Goal: Task Accomplishment & Management: Manage account settings

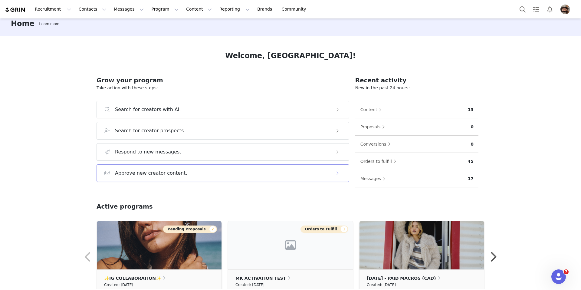
scroll to position [5, 0]
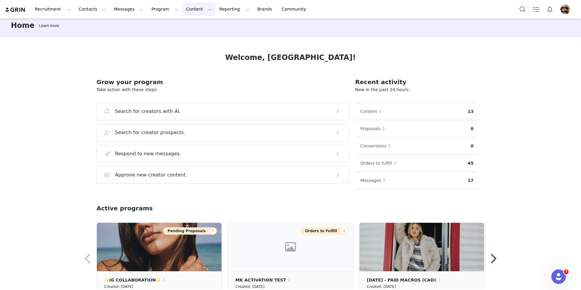
click at [186, 10] on button "Content Content" at bounding box center [198, 9] width 33 height 14
click at [162, 11] on button "Program Program" at bounding box center [165, 9] width 34 height 14
click at [155, 29] on p "Activations" at bounding box center [154, 27] width 23 height 6
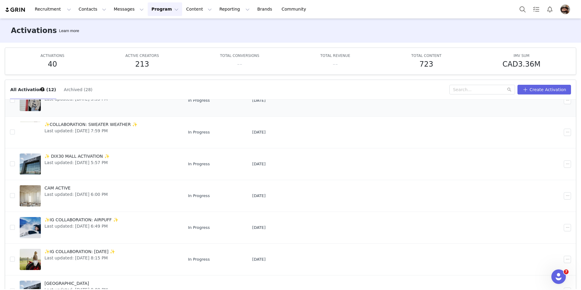
scroll to position [67, 0]
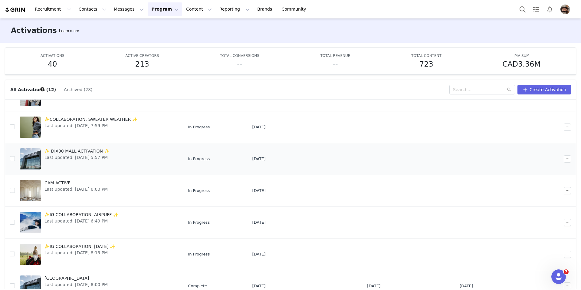
click at [80, 161] on div "✨ DIX30 MALL ACTIVATION ✨ Last updated: [DATE] 5:57 PM" at bounding box center [77, 159] width 72 height 24
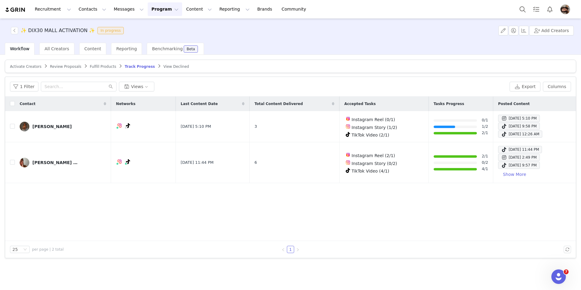
click at [22, 66] on span "Activate Creators" at bounding box center [25, 66] width 31 height 4
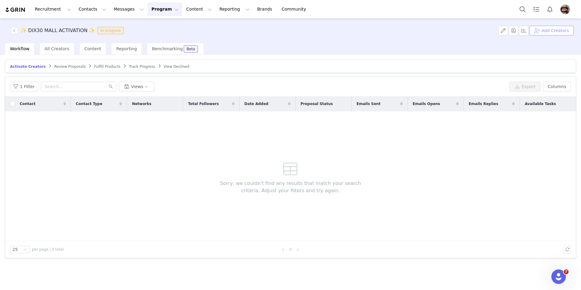
click at [571, 28] on button "Add Creators" at bounding box center [551, 31] width 44 height 10
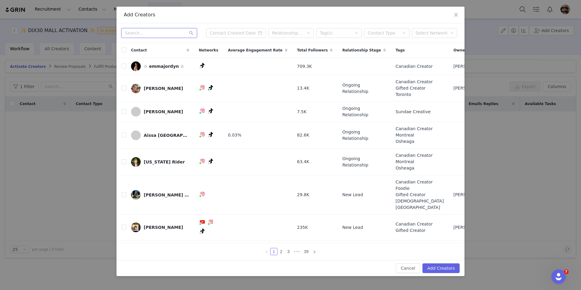
click at [159, 33] on input "text" at bounding box center [159, 33] width 76 height 10
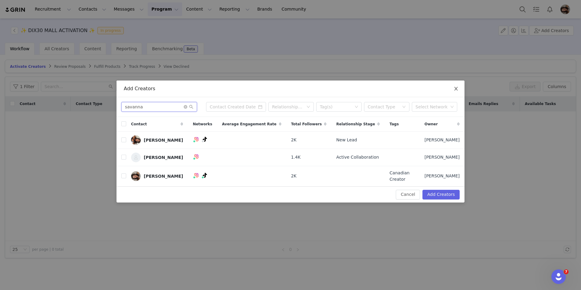
type input "savanna"
click at [452, 86] on span "Close" at bounding box center [455, 88] width 17 height 17
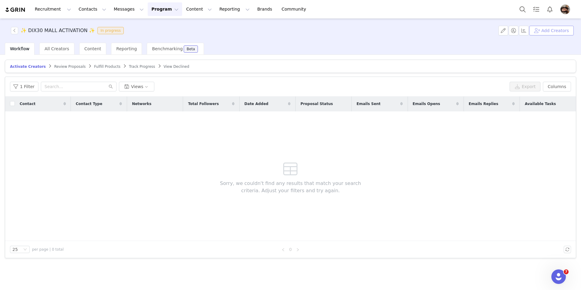
click at [544, 28] on button "Add Creators" at bounding box center [551, 31] width 44 height 10
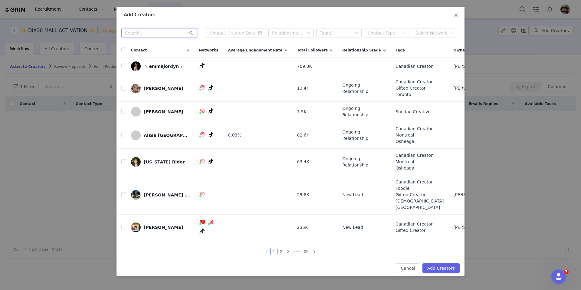
click at [148, 35] on input "text" at bounding box center [159, 33] width 76 height 10
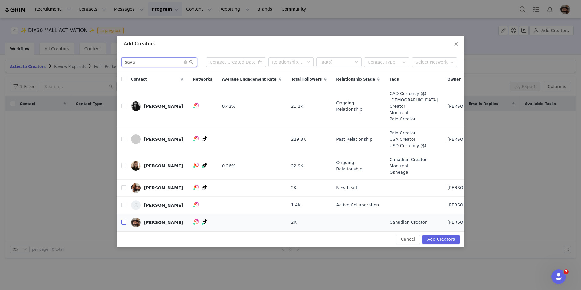
type input "sava"
click at [124, 224] on input "checkbox" at bounding box center [123, 222] width 5 height 5
checkbox input "true"
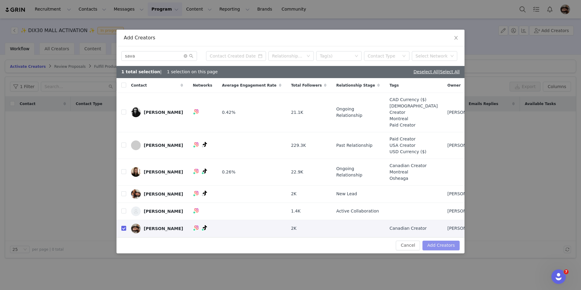
click at [439, 250] on button "Add Creators" at bounding box center [440, 245] width 37 height 10
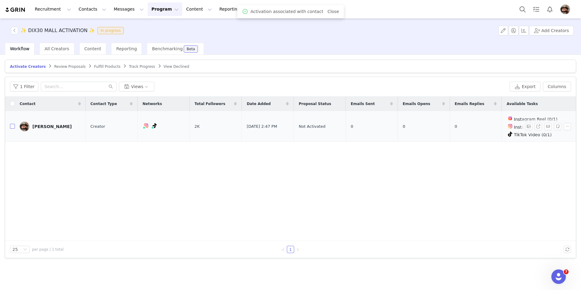
click at [12, 126] on input "checkbox" at bounding box center [12, 126] width 5 height 5
checkbox input "true"
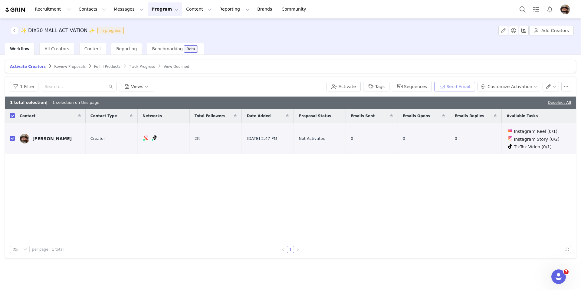
click at [450, 84] on button "Send Email" at bounding box center [454, 87] width 41 height 10
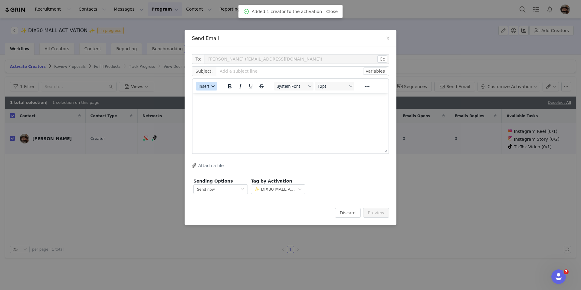
click at [198, 82] on button "Insert" at bounding box center [206, 86] width 21 height 8
click at [228, 98] on div "Insert Template" at bounding box center [228, 96] width 54 height 7
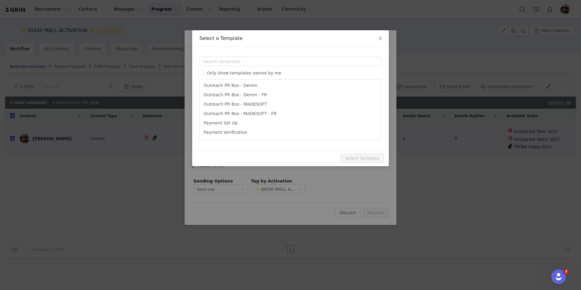
scroll to position [372, 0]
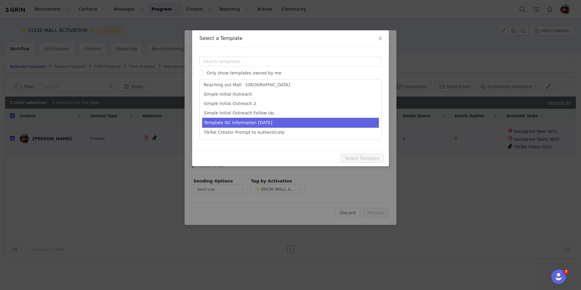
click at [266, 123] on li "Template GC information [DATE]" at bounding box center [290, 123] width 177 height 10
type input "Gift Card - [PERSON_NAME] Collab ✨"
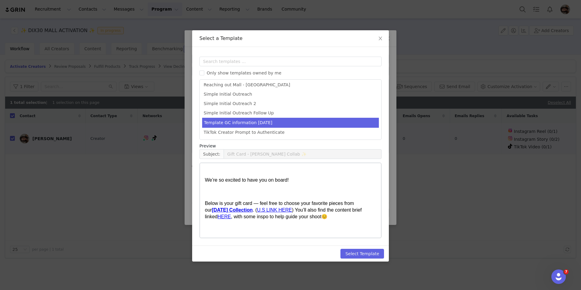
scroll to position [32, 0]
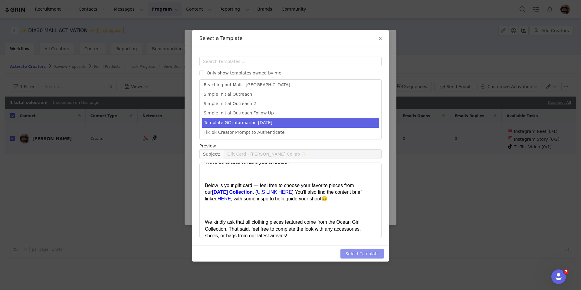
click at [349, 254] on button "Select Template" at bounding box center [362, 254] width 44 height 10
type input "Gift Card - [PERSON_NAME] Collab ✨"
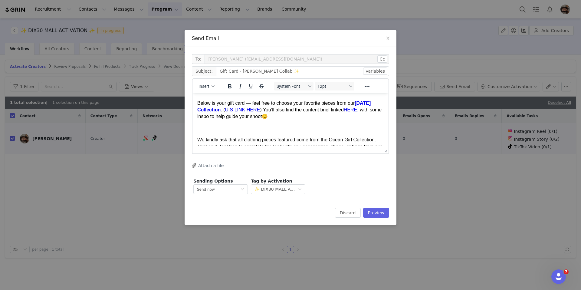
scroll to position [44, 0]
click at [208, 88] on span "Insert" at bounding box center [203, 86] width 11 height 5
click at [218, 96] on div "Insert Template" at bounding box center [228, 96] width 54 height 7
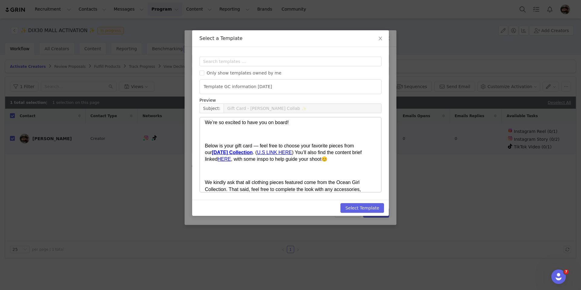
scroll to position [38, 0]
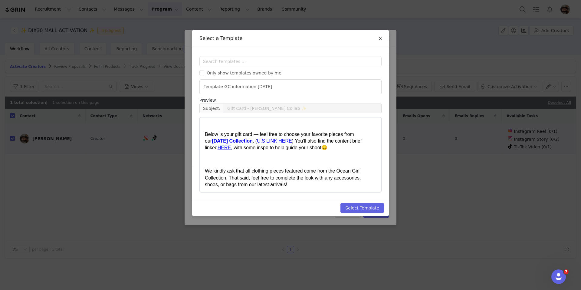
click at [379, 40] on icon "icon: close" at bounding box center [380, 38] width 5 height 5
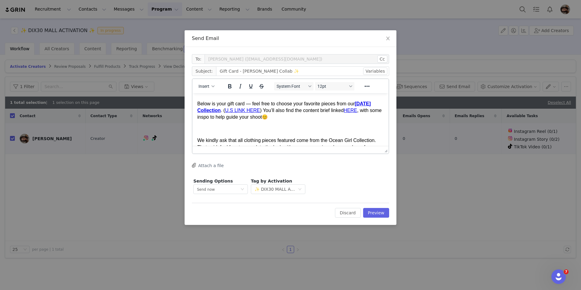
scroll to position [0, 0]
drag, startPoint x: 436, startPoint y: 35, endPoint x: 527, endPoint y: 30, distance: 90.9
click at [527, 30] on div "Send Email To: [PERSON_NAME] ([EMAIL_ADDRESS][DOMAIN_NAME]) Cc Cc: Subject: Gif…" at bounding box center [290, 145] width 581 height 290
click at [347, 213] on button "Discard" at bounding box center [348, 213] width 26 height 10
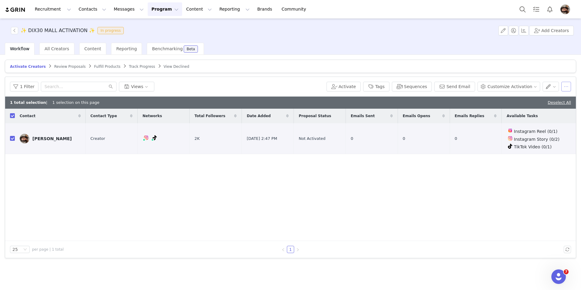
click at [563, 86] on button "button" at bounding box center [566, 87] width 10 height 10
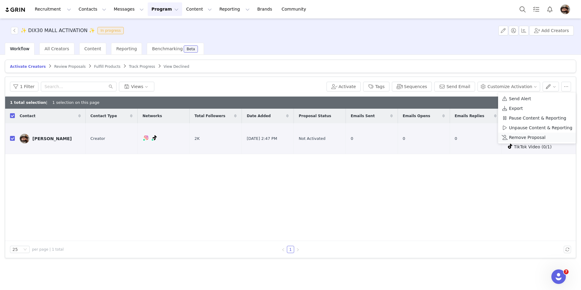
click at [520, 136] on span "Remove Proposal" at bounding box center [527, 137] width 37 height 7
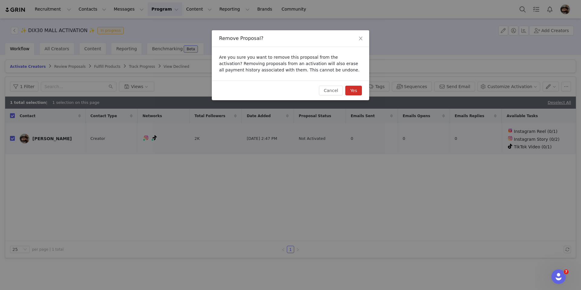
click at [352, 88] on button "Yes" at bounding box center [353, 91] width 17 height 10
checkbox input "false"
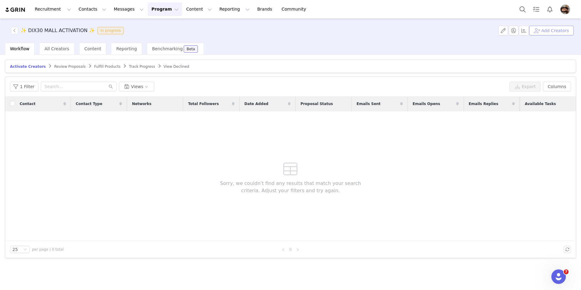
click at [545, 31] on button "Add Creators" at bounding box center [551, 31] width 44 height 10
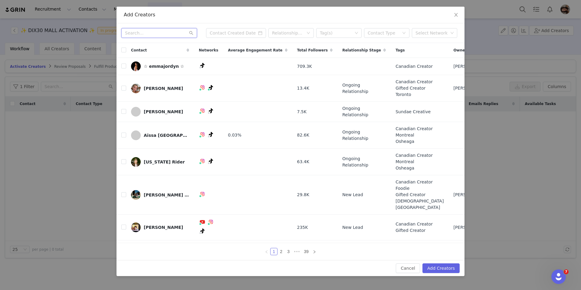
click at [167, 31] on input "text" at bounding box center [159, 33] width 76 height 10
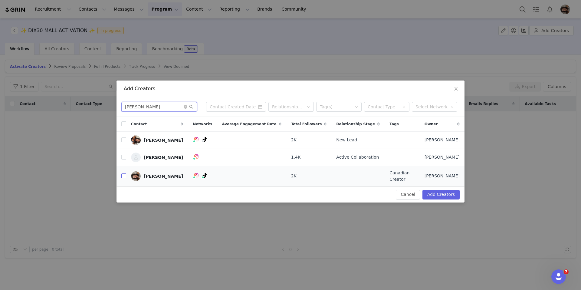
type input "[PERSON_NAME]"
click at [123, 178] on input "checkbox" at bounding box center [123, 175] width 5 height 5
checkbox input "true"
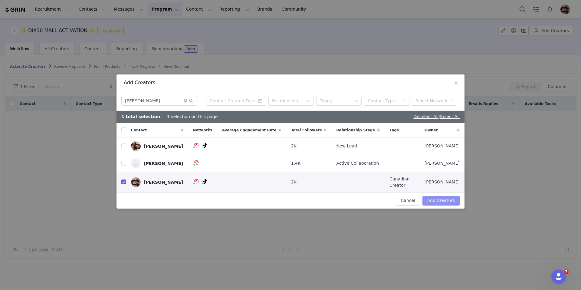
click at [438, 202] on button "Add Creators" at bounding box center [440, 201] width 37 height 10
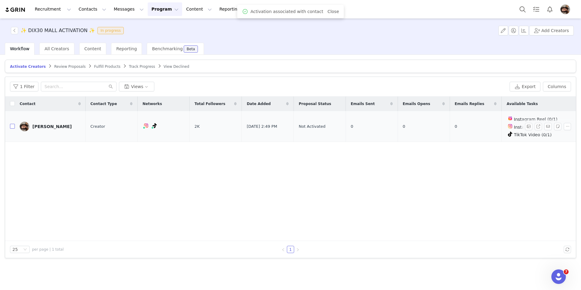
click at [12, 125] on input "checkbox" at bounding box center [12, 126] width 5 height 5
checkbox input "true"
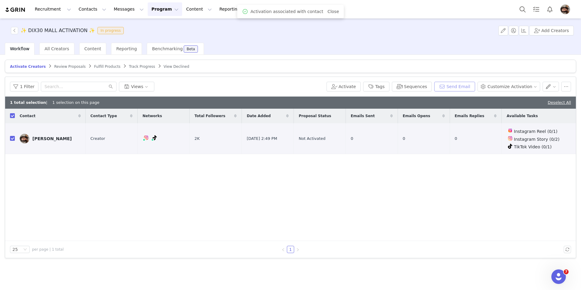
click at [451, 86] on button "Send Email" at bounding box center [454, 87] width 41 height 10
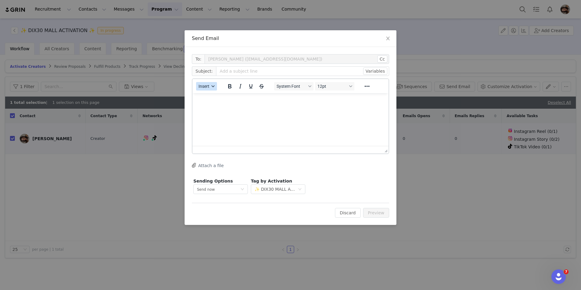
click at [210, 86] on button "Insert" at bounding box center [206, 86] width 21 height 8
click at [213, 98] on div "Insert Template" at bounding box center [228, 96] width 54 height 7
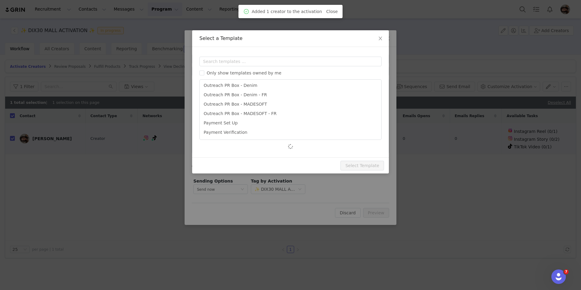
scroll to position [386, 0]
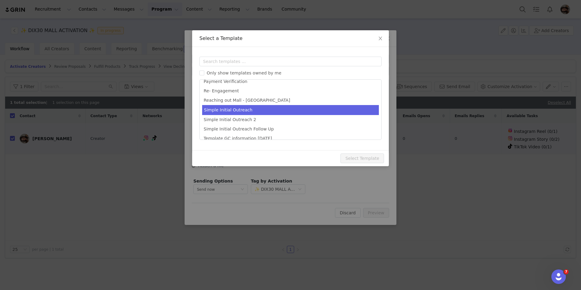
click at [236, 110] on li "Simple Initial Outreach" at bounding box center [290, 110] width 177 height 10
type input "[first_name] x INSERT_BRAND Let’s Collab!"
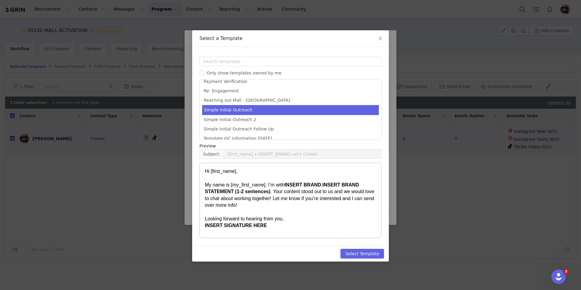
scroll to position [371, 0]
click at [360, 254] on button "Select Template" at bounding box center [362, 254] width 44 height 10
type input "[first_name] x INSERT_BRAND Let’s Collab!"
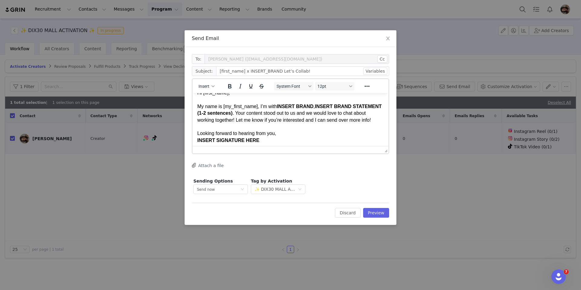
scroll to position [18, 0]
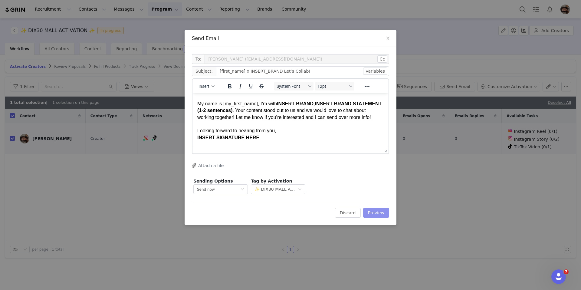
click at [376, 214] on button "Preview" at bounding box center [376, 213] width 26 height 10
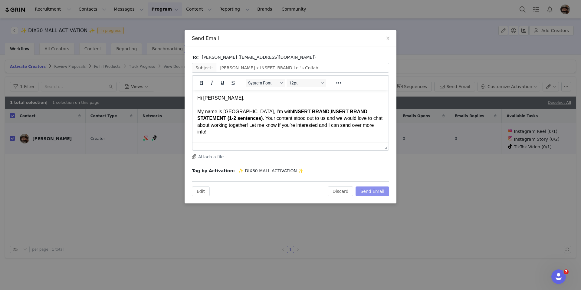
scroll to position [11, 0]
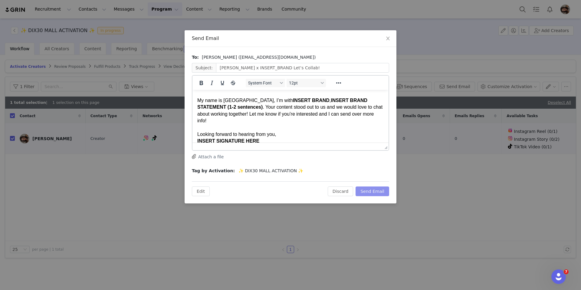
click at [376, 193] on button "Send Email" at bounding box center [372, 191] width 34 height 10
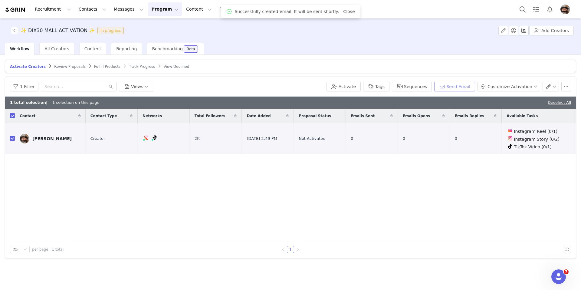
scroll to position [0, 0]
click at [11, 139] on input "checkbox" at bounding box center [12, 138] width 5 height 5
checkbox input "false"
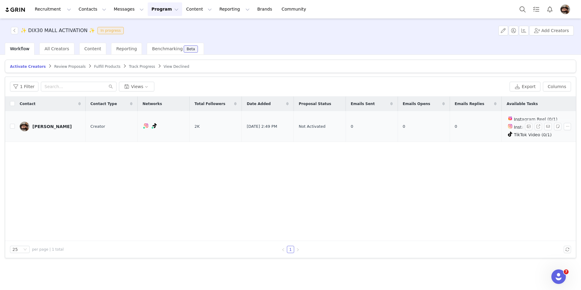
click at [6, 127] on td at bounding box center [10, 126] width 10 height 31
click at [11, 126] on input "checkbox" at bounding box center [12, 126] width 5 height 5
checkbox input "true"
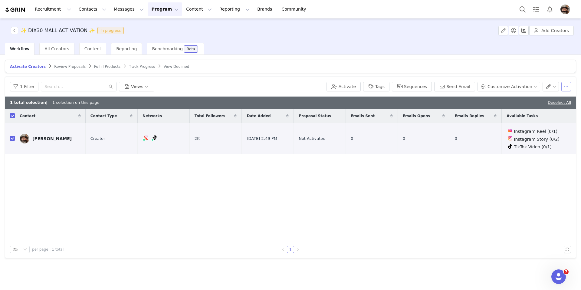
click at [563, 85] on button "button" at bounding box center [566, 87] width 10 height 10
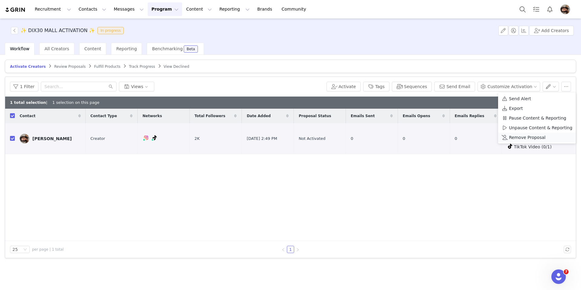
click at [526, 137] on span "Remove Proposal" at bounding box center [527, 137] width 37 height 7
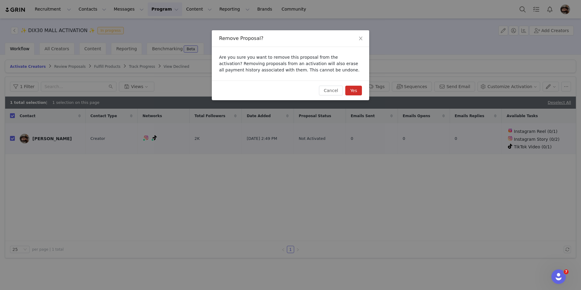
click at [359, 88] on button "Yes" at bounding box center [353, 91] width 17 height 10
checkbox input "false"
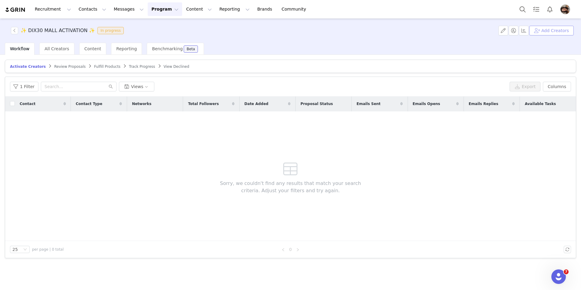
click at [547, 28] on button "Add Creators" at bounding box center [551, 31] width 44 height 10
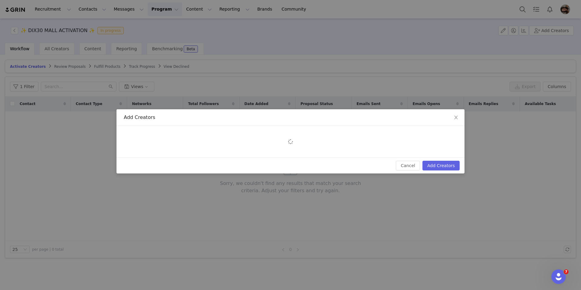
click at [549, 31] on div "Add Creators Cancel Add Creators" at bounding box center [290, 145] width 581 height 290
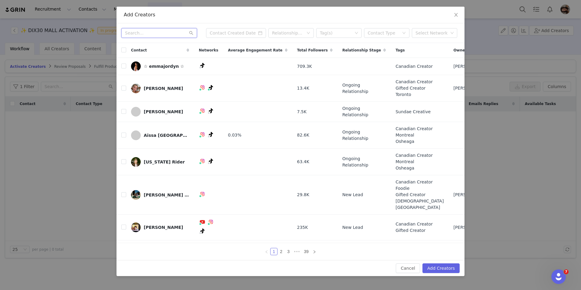
click at [160, 37] on input "text" at bounding box center [159, 33] width 76 height 10
click at [161, 33] on input "text" at bounding box center [159, 33] width 76 height 10
type input "[PERSON_NAME]"
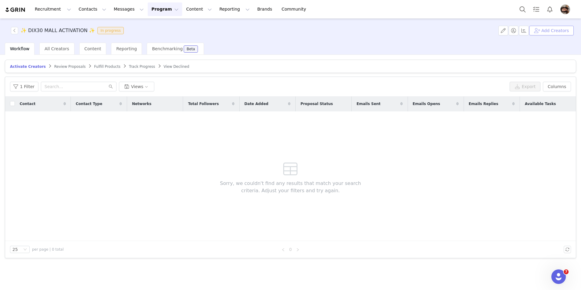
click at [556, 30] on button "Add Creators" at bounding box center [551, 31] width 44 height 10
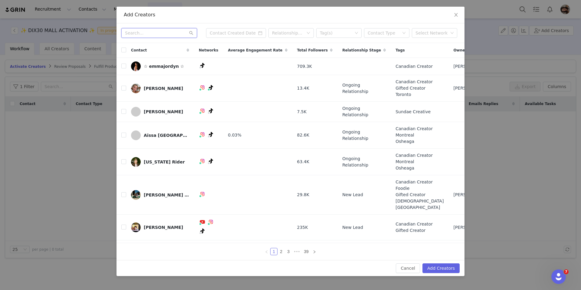
click at [165, 34] on input "text" at bounding box center [159, 33] width 76 height 10
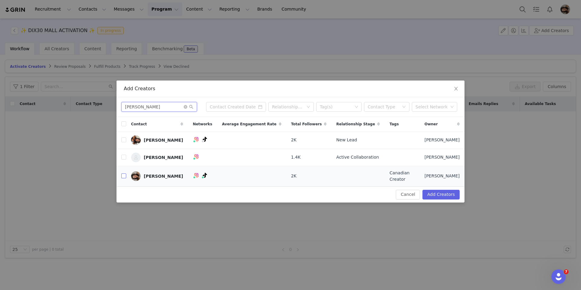
type input "[PERSON_NAME]"
click at [125, 178] on input "checkbox" at bounding box center [123, 175] width 5 height 5
checkbox input "true"
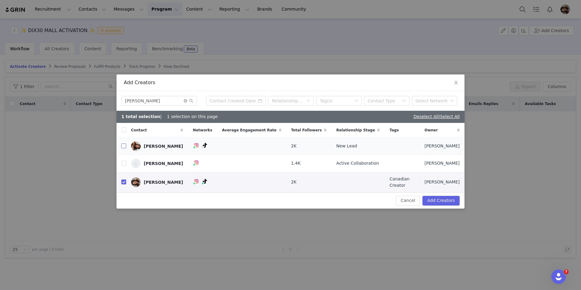
click at [125, 145] on input "checkbox" at bounding box center [123, 145] width 5 height 5
checkbox input "true"
click at [449, 205] on button "Add Creators" at bounding box center [440, 201] width 37 height 10
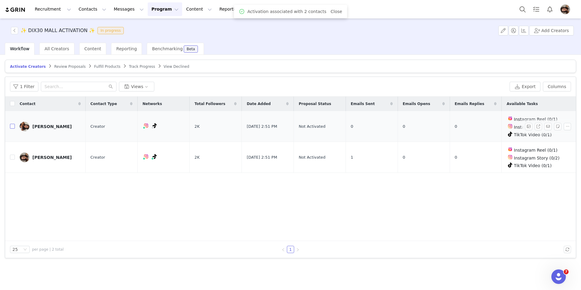
drag, startPoint x: 12, startPoint y: 126, endPoint x: 10, endPoint y: 144, distance: 17.9
click at [12, 126] on input "checkbox" at bounding box center [12, 126] width 5 height 5
checkbox input "true"
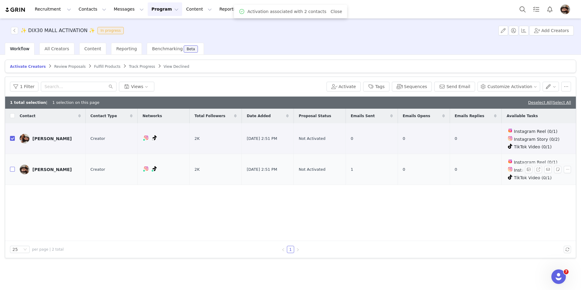
click at [12, 167] on input "checkbox" at bounding box center [12, 169] width 5 height 5
checkbox input "true"
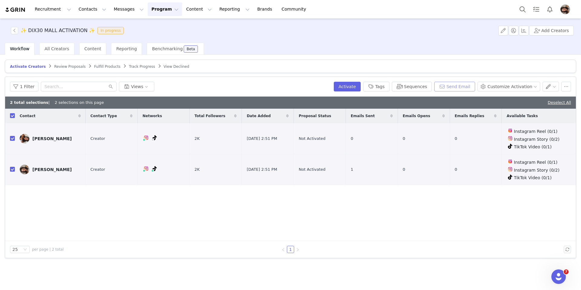
click at [447, 86] on button "Send Email" at bounding box center [454, 87] width 41 height 10
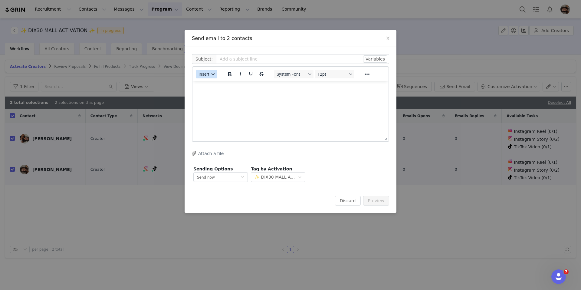
click at [210, 77] on button "Insert" at bounding box center [206, 74] width 21 height 8
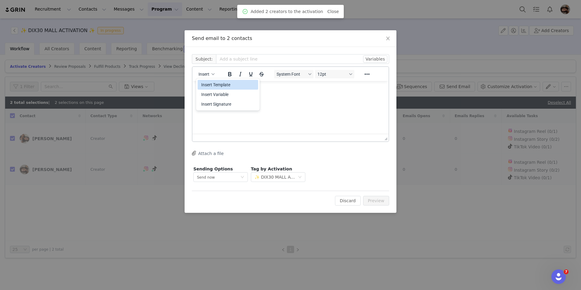
click at [213, 86] on div "Insert Template" at bounding box center [228, 84] width 54 height 7
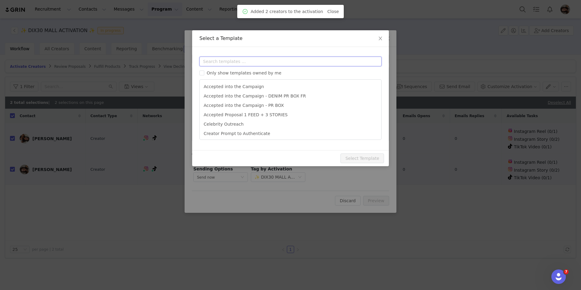
click at [246, 64] on input "text" at bounding box center [290, 62] width 182 height 10
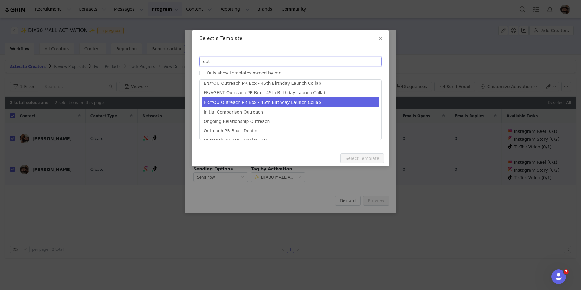
type input "out"
click at [232, 103] on li "FR/YOU Outreach PR Box - 45th Birthday Launch Collab" at bounding box center [290, 102] width 177 height 10
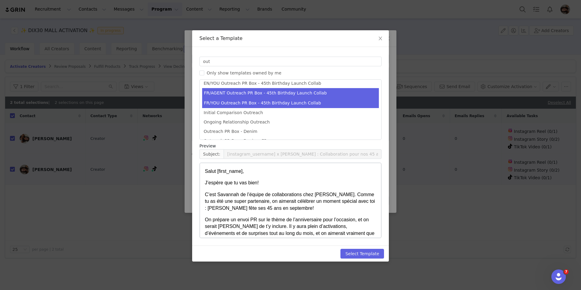
scroll to position [13, 0]
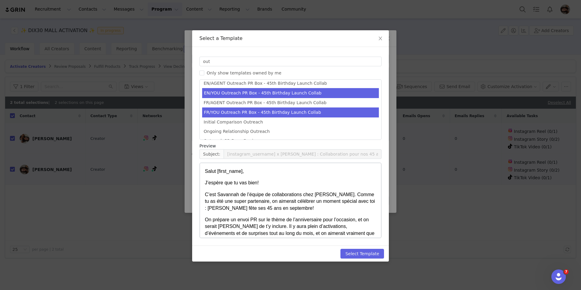
click at [231, 92] on li "EN/YOU Outreach PR Box - 45th Birthday Launch Collab" at bounding box center [290, 93] width 177 height 10
type input "[instagram_username] x [PERSON_NAME] : 45th Birthday Launch Collab 🍰"
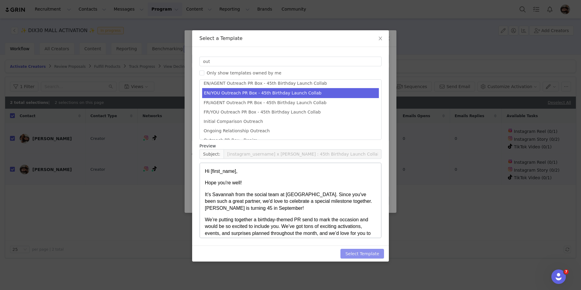
click at [364, 254] on button "Select Template" at bounding box center [362, 254] width 44 height 10
type input "[instagram_username] x [PERSON_NAME] : 45th Birthday Launch Collab 🍰"
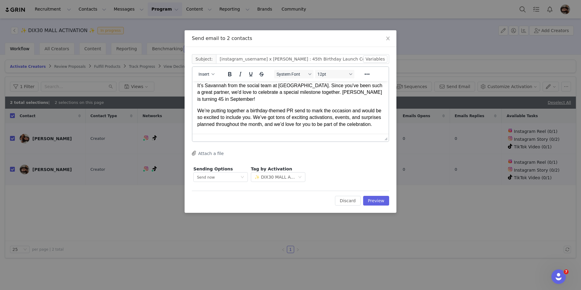
scroll to position [31, 0]
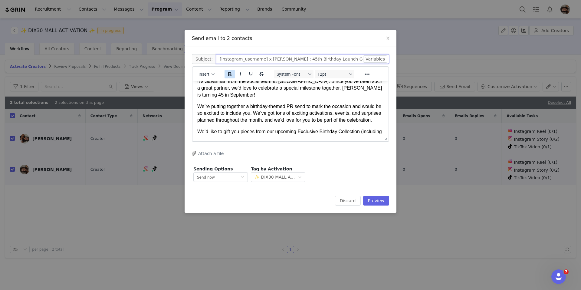
drag, startPoint x: 262, startPoint y: 60, endPoint x: 225, endPoint y: 78, distance: 41.4
click at [218, 56] on input "[instagram_username] x [PERSON_NAME] : 45th Birthday Launch Collab 🍰" at bounding box center [302, 59] width 173 height 10
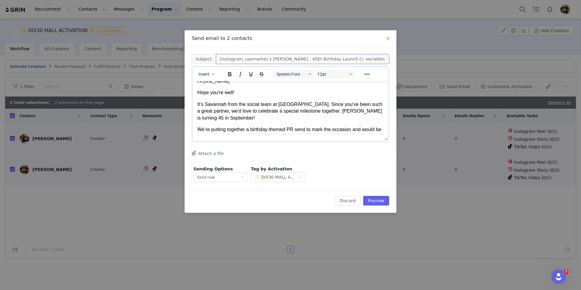
scroll to position [0, 0]
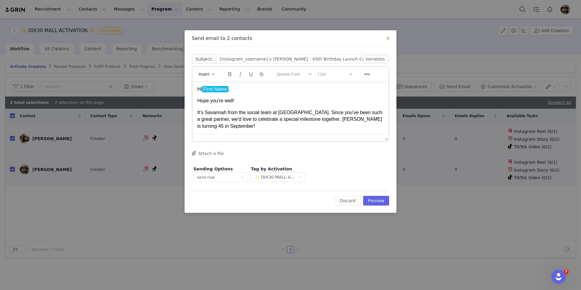
drag, startPoint x: 236, startPoint y: 87, endPoint x: 215, endPoint y: 90, distance: 21.3
click at [208, 87] on p "Hi First Name ﻿ ," at bounding box center [290, 89] width 186 height 7
click at [253, 112] on p "It’s Savannah from the social team at [GEOGRAPHIC_DATA]. Since you've been such…" at bounding box center [290, 119] width 186 height 20
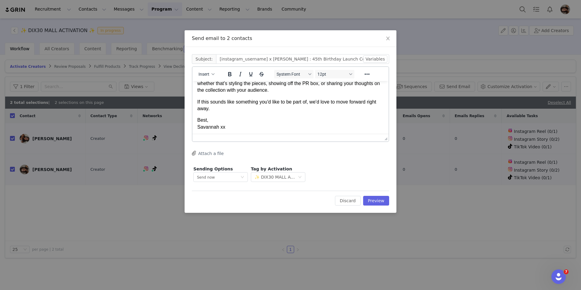
scroll to position [101, 0]
click at [372, 201] on button "Preview" at bounding box center [376, 201] width 26 height 10
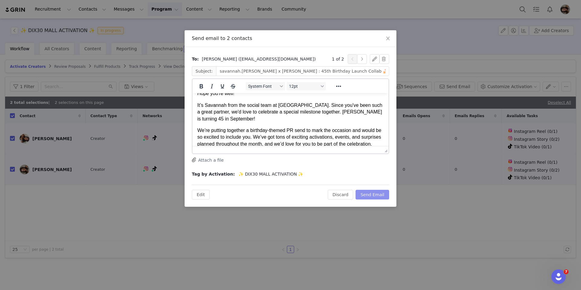
scroll to position [0, 0]
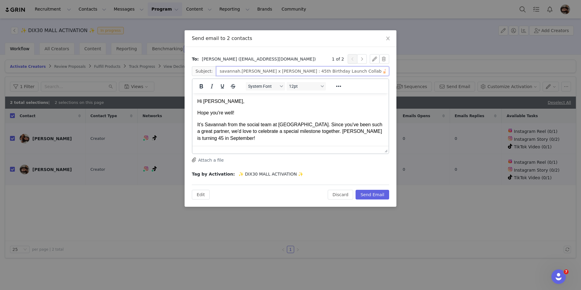
drag, startPoint x: 248, startPoint y: 72, endPoint x: 208, endPoint y: 73, distance: 39.9
click at [208, 72] on span "Subject: savannah.[PERSON_NAME] x [PERSON_NAME] : 45th Birthday Launch Collab 🍰" at bounding box center [290, 71] width 197 height 10
click at [360, 61] on button "button" at bounding box center [362, 59] width 10 height 10
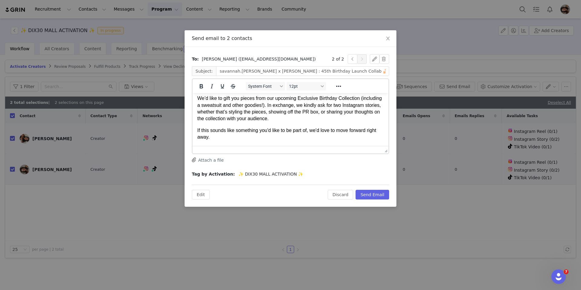
scroll to position [101, 0]
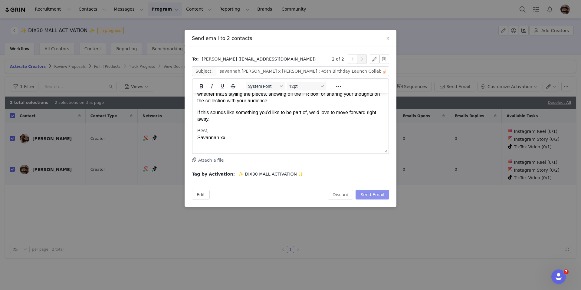
click at [369, 195] on button "Send Email" at bounding box center [372, 195] width 34 height 10
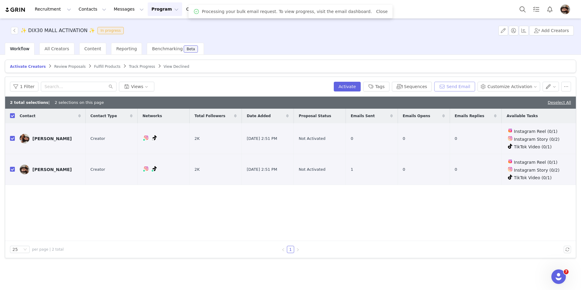
scroll to position [0, 0]
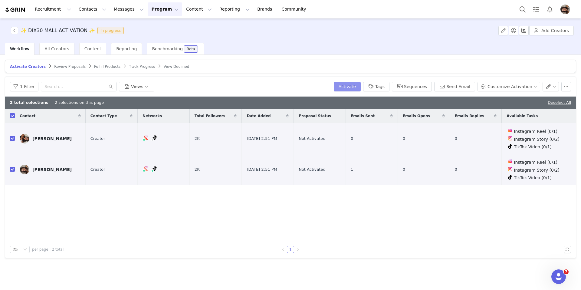
click at [354, 86] on button "Activate" at bounding box center [347, 87] width 27 height 10
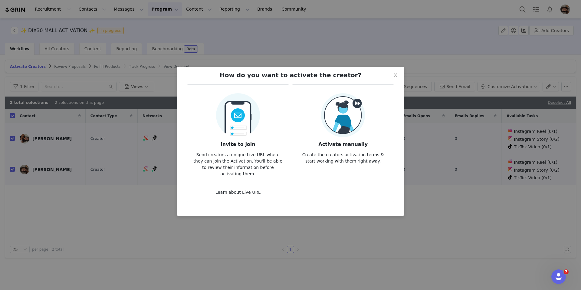
click at [318, 120] on div "Activate manually Create the creators activation terms & start working with the…" at bounding box center [343, 128] width 92 height 71
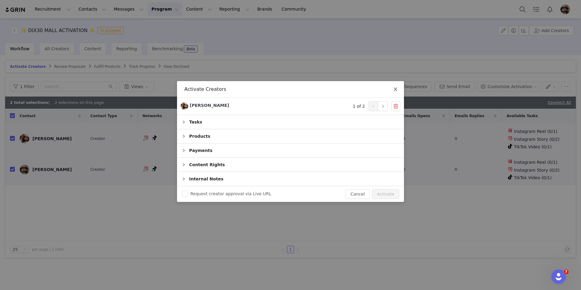
click at [396, 89] on icon "icon: close" at bounding box center [395, 89] width 5 height 5
